Goal: Obtain resource: Download file/media

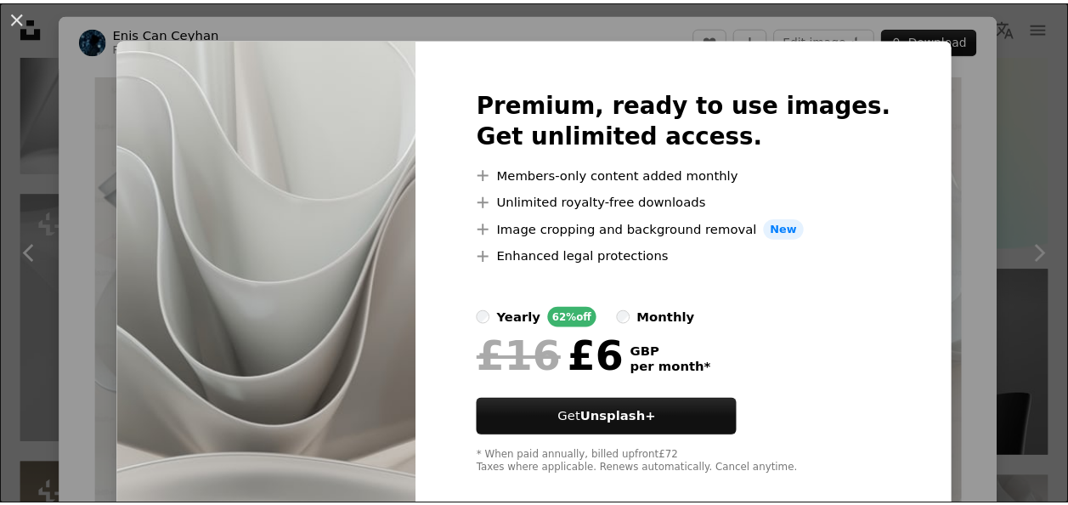
scroll to position [41, 0]
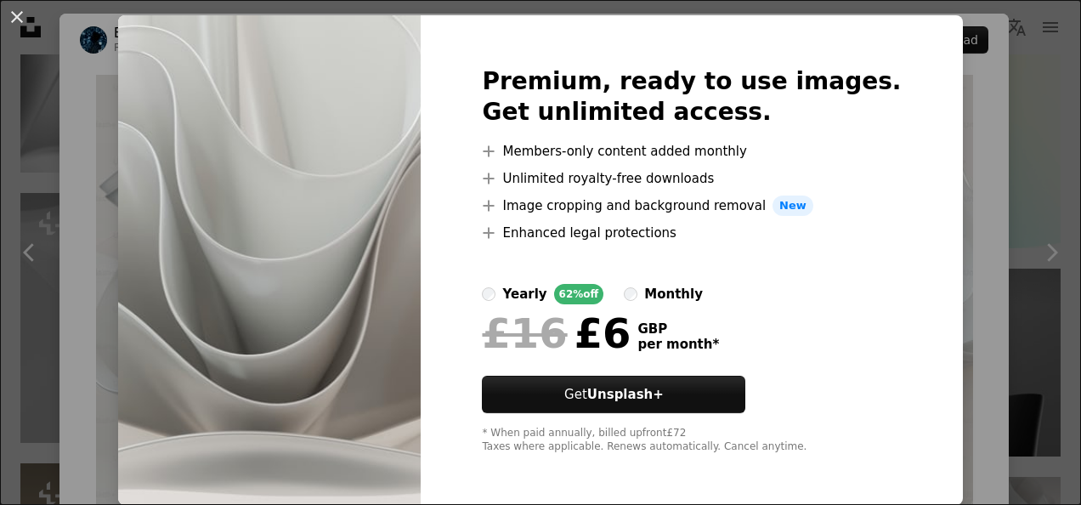
click at [953, 162] on div "An X shape Premium, ready to use images. Get unlimited access. A plus sign Memb…" at bounding box center [540, 252] width 1081 height 505
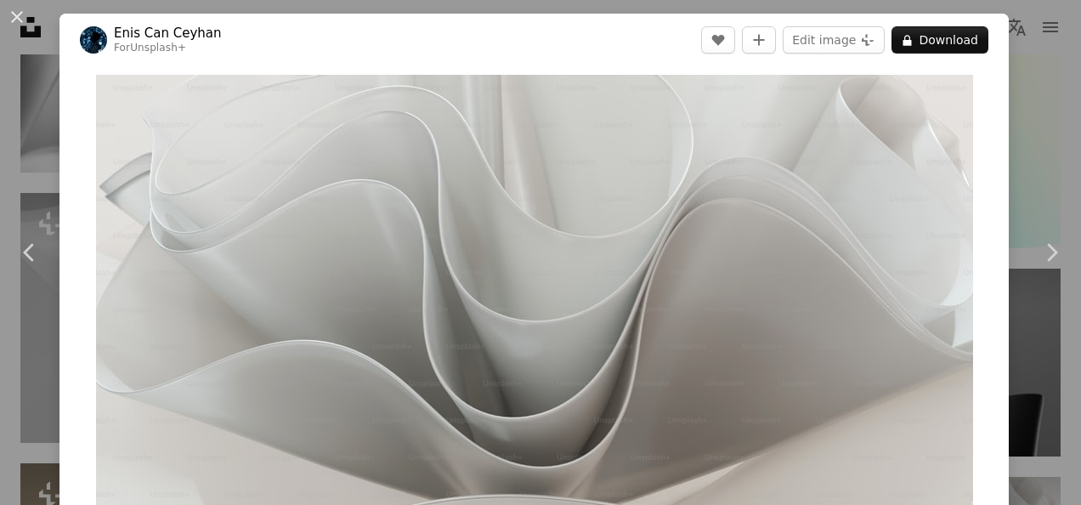
click at [1023, 167] on div "An X shape Chevron left Chevron right [PERSON_NAME] Can Ceyhan For Unsplash+ A …" at bounding box center [540, 252] width 1081 height 505
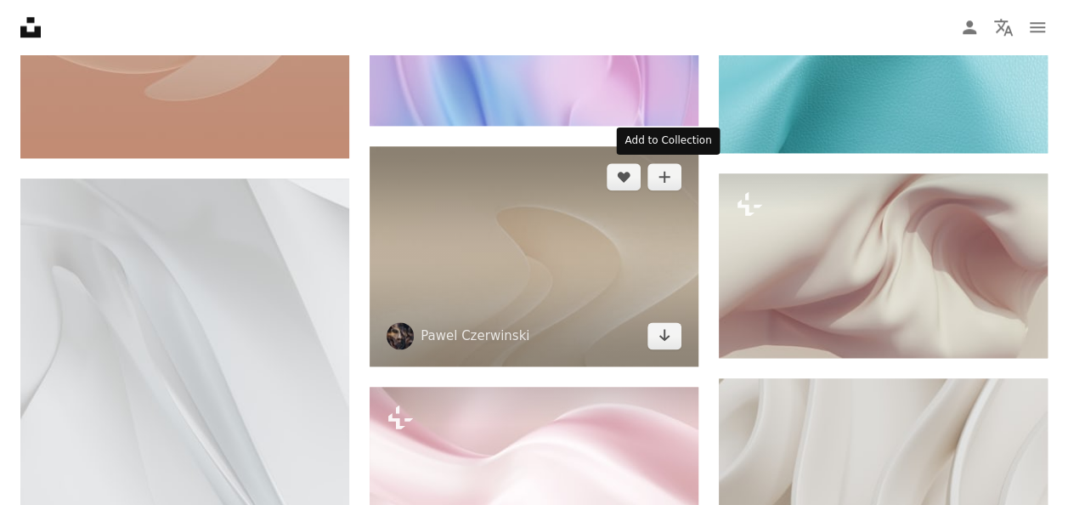
scroll to position [4164, 0]
